Goal: Information Seeking & Learning: Learn about a topic

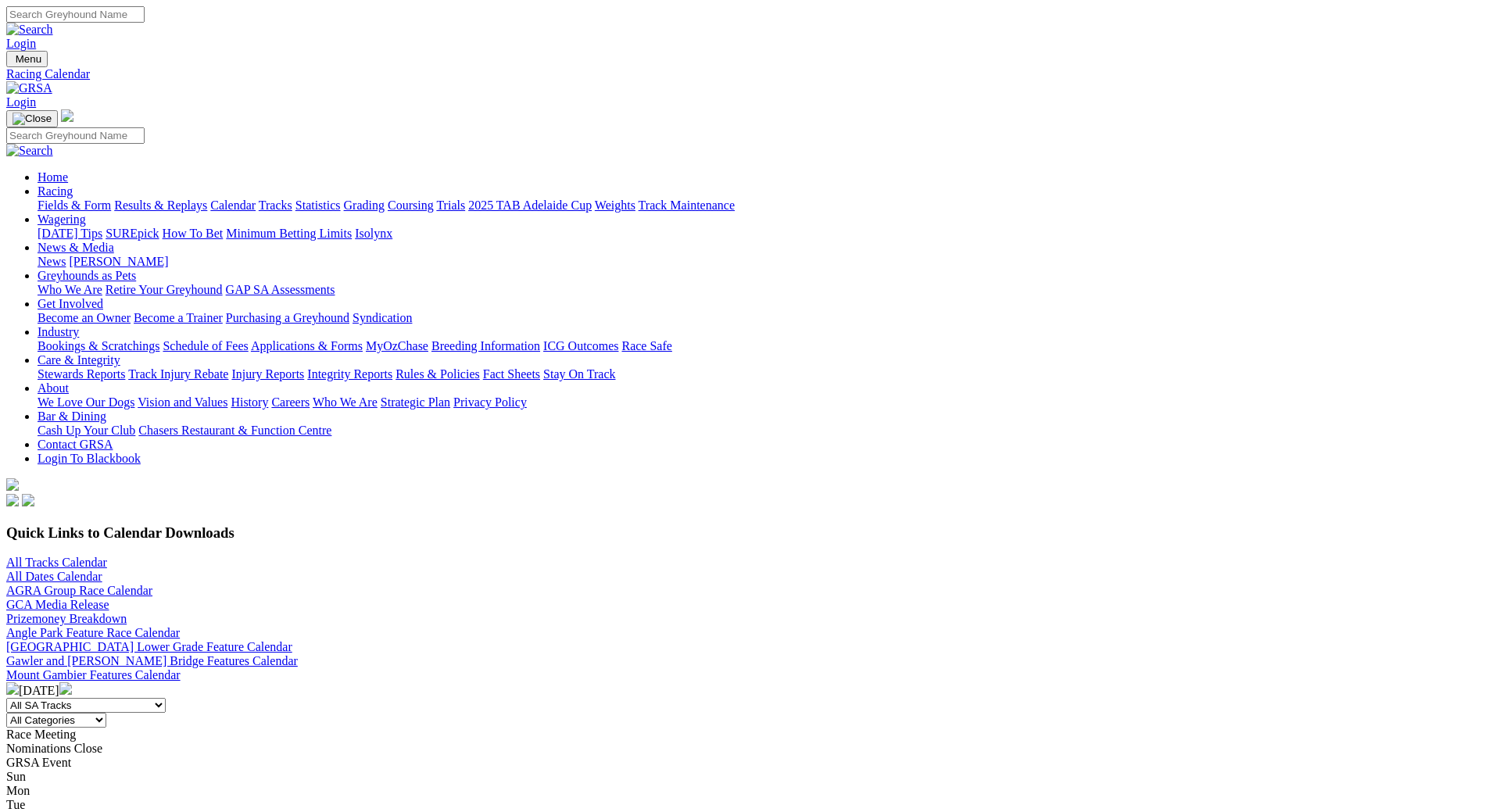
click at [72, 682] on img at bounding box center [65, 688] width 12 height 12
click at [19, 682] on img at bounding box center [12, 688] width 12 height 12
click at [106, 713] on select "All Categories Race Meetings GRSA Events Nomination Dates" at bounding box center [56, 720] width 100 height 15
select select "0"
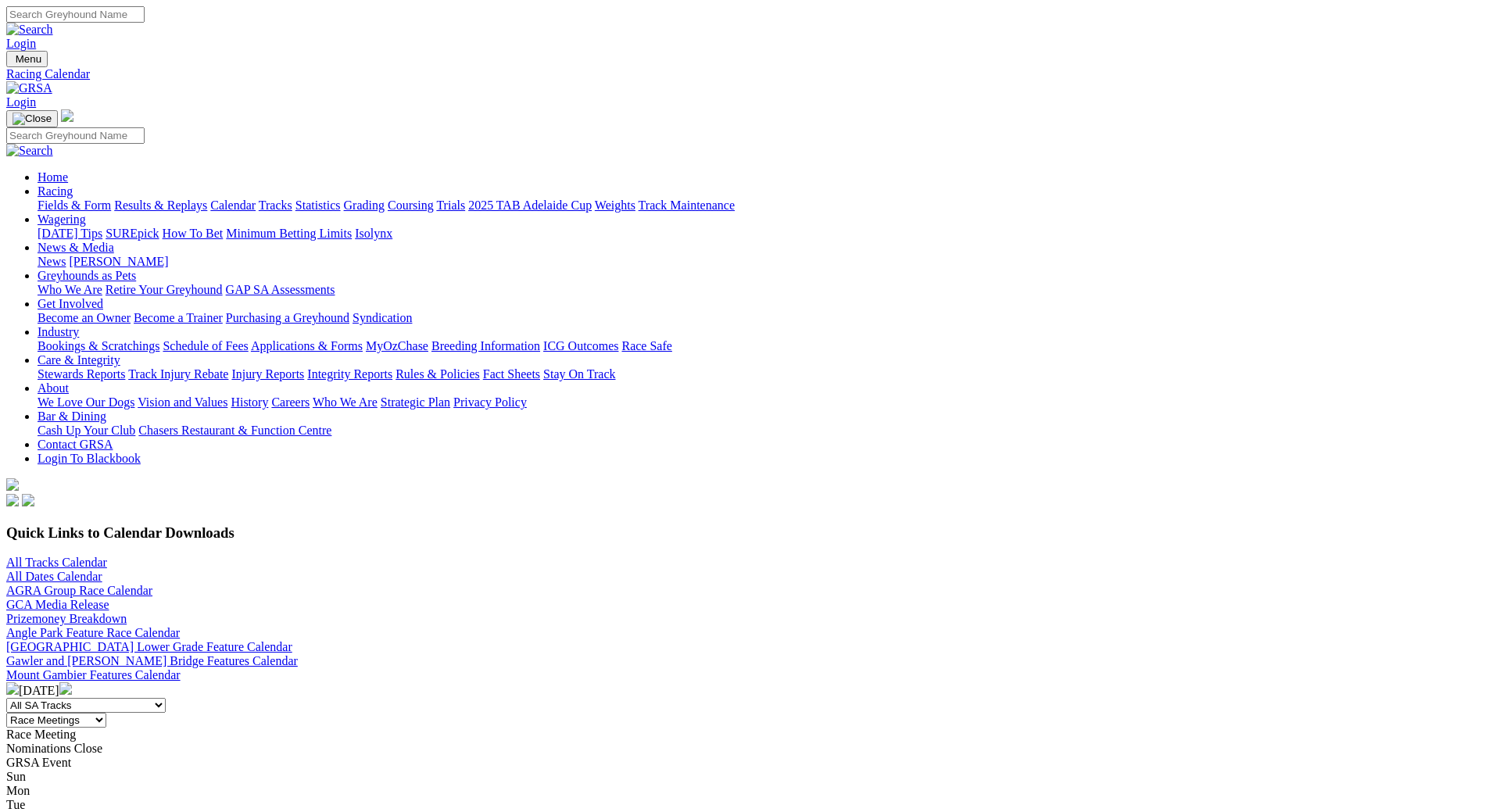
click at [106, 713] on select "All Categories Race Meetings GRSA Events Nomination Dates" at bounding box center [56, 720] width 100 height 15
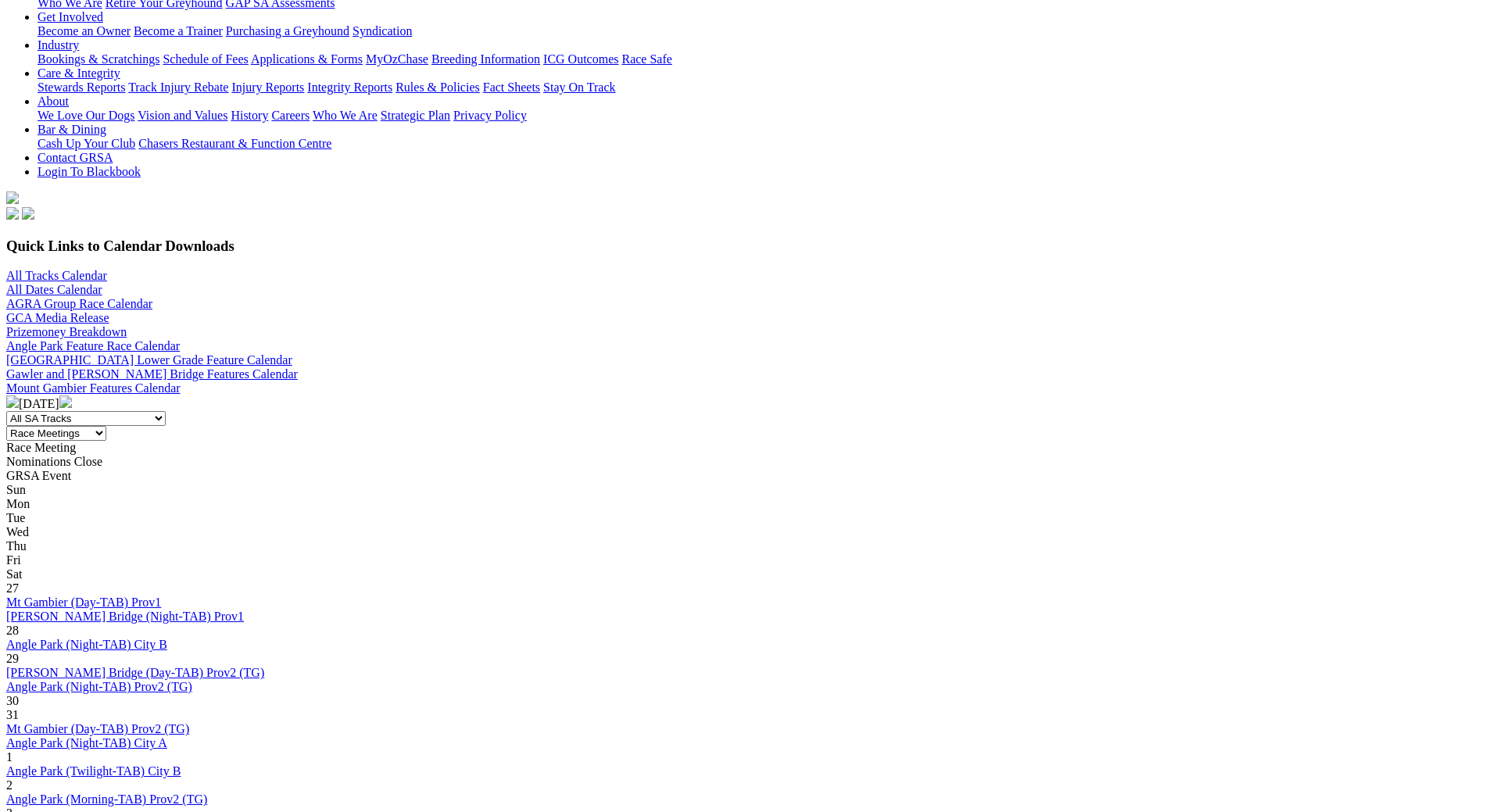
scroll to position [156, 0]
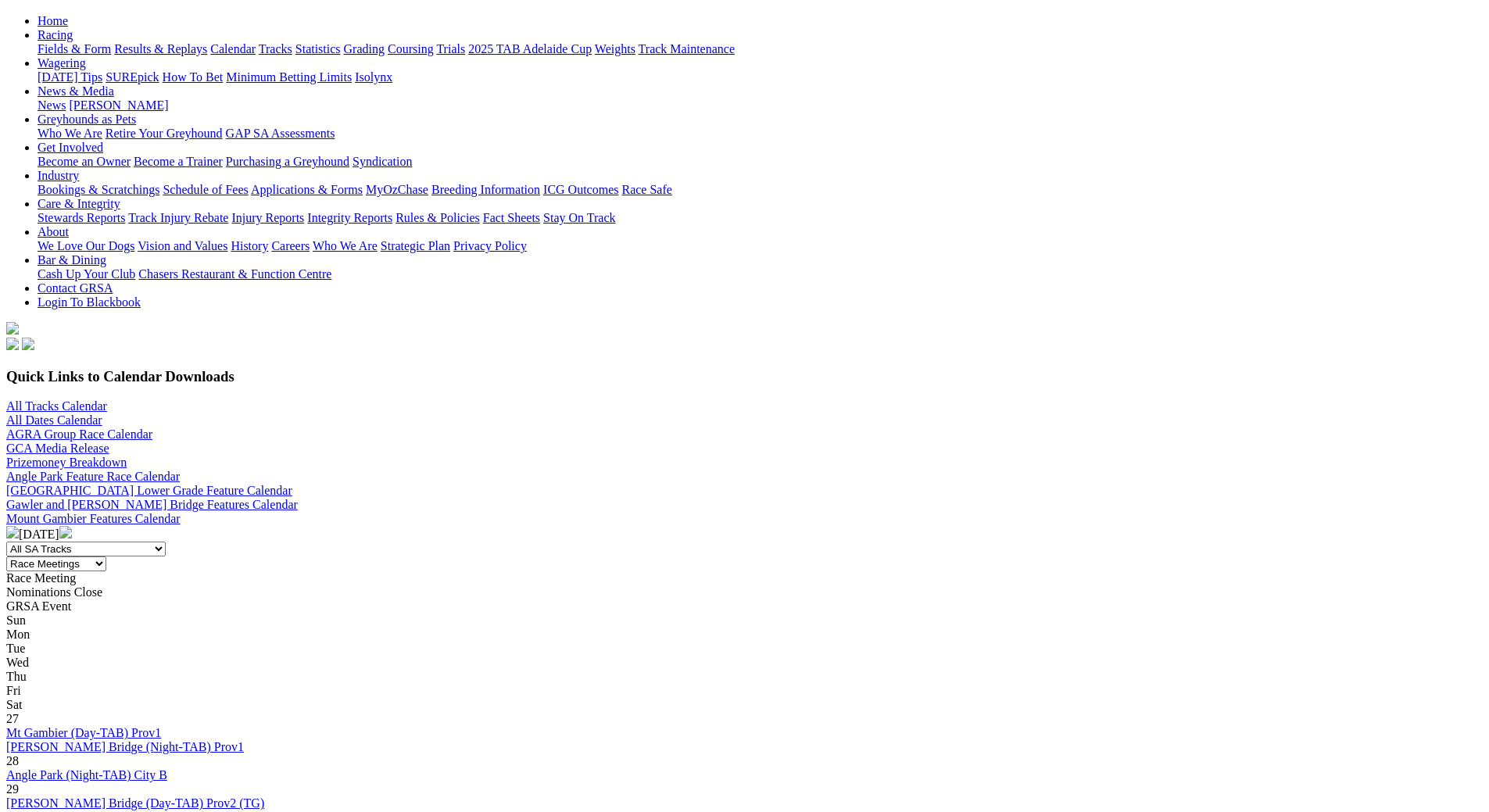
click at [72, 526] on img at bounding box center [65, 532] width 12 height 12
